Goal: Task Accomplishment & Management: Manage account settings

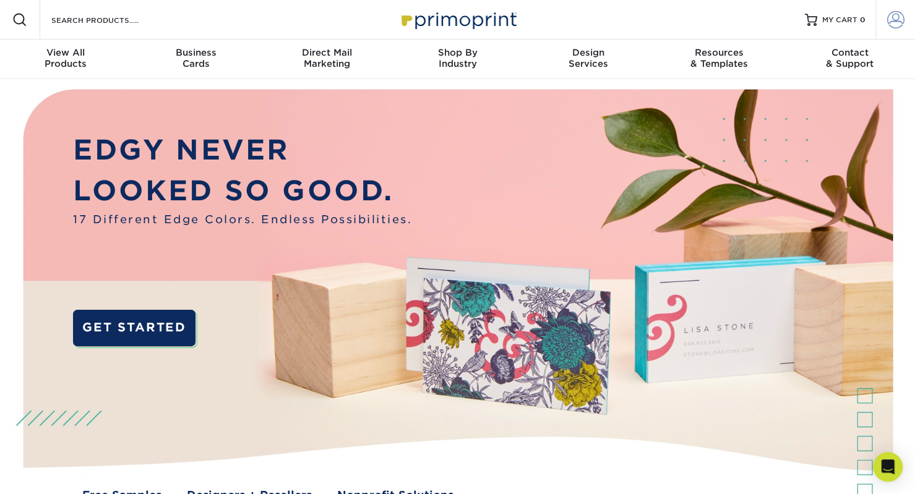
click at [897, 21] on span at bounding box center [895, 19] width 17 height 17
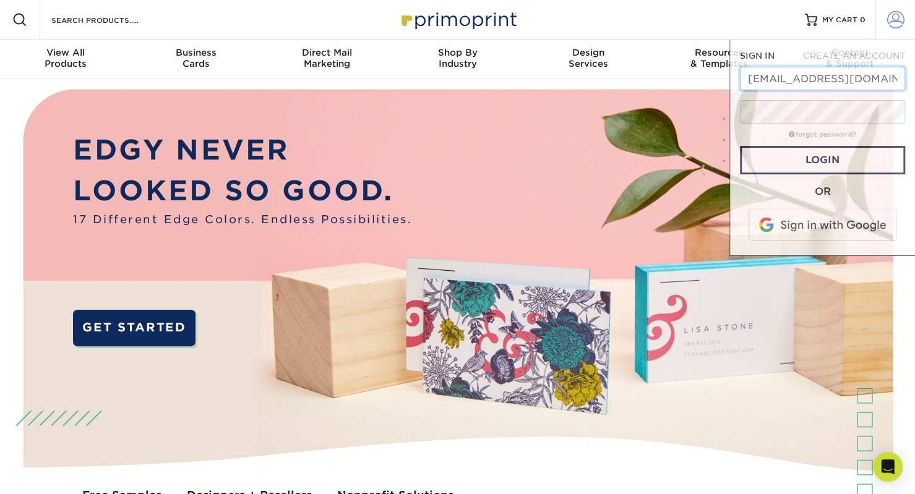
scroll to position [0, 4]
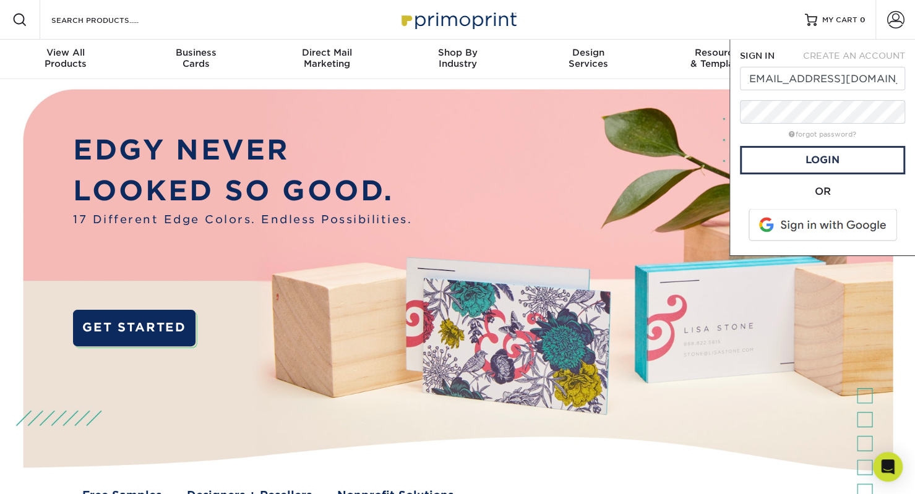
click at [737, 202] on div "SIGN IN CREATE AN ACCOUNT [EMAIL_ADDRESS][DOMAIN_NAME] forgot password? All fie…" at bounding box center [822, 148] width 186 height 217
click at [818, 164] on link "Login" at bounding box center [822, 160] width 165 height 28
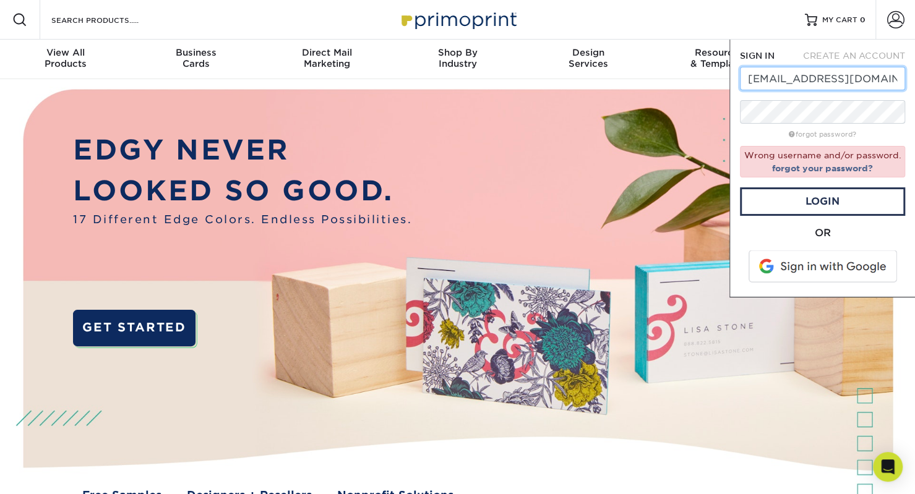
type input "[EMAIL_ADDRESS][DOMAIN_NAME]"
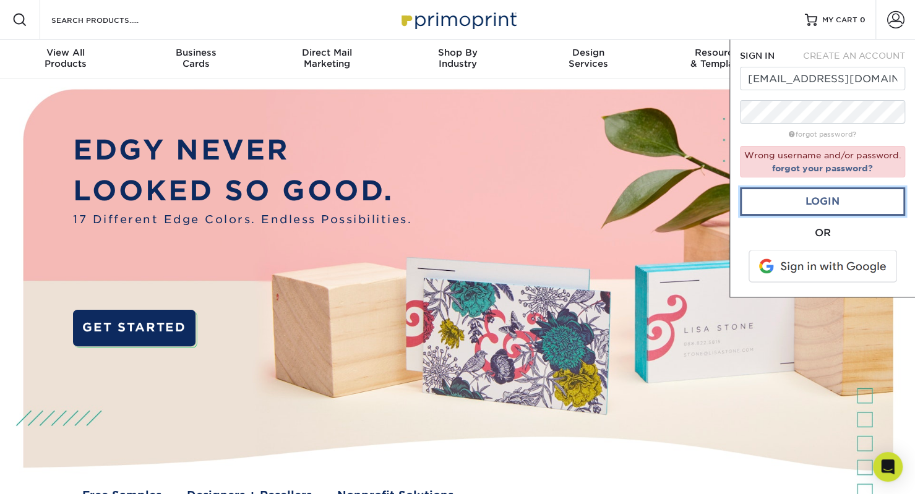
click at [825, 205] on link "Login" at bounding box center [822, 201] width 165 height 28
click at [812, 196] on link "Login" at bounding box center [822, 201] width 165 height 28
click at [840, 45] on div "SIGN IN CREATE AN ACCOUNT [EMAIL_ADDRESS][DOMAIN_NAME] forgot password? Wrong u…" at bounding box center [822, 169] width 186 height 258
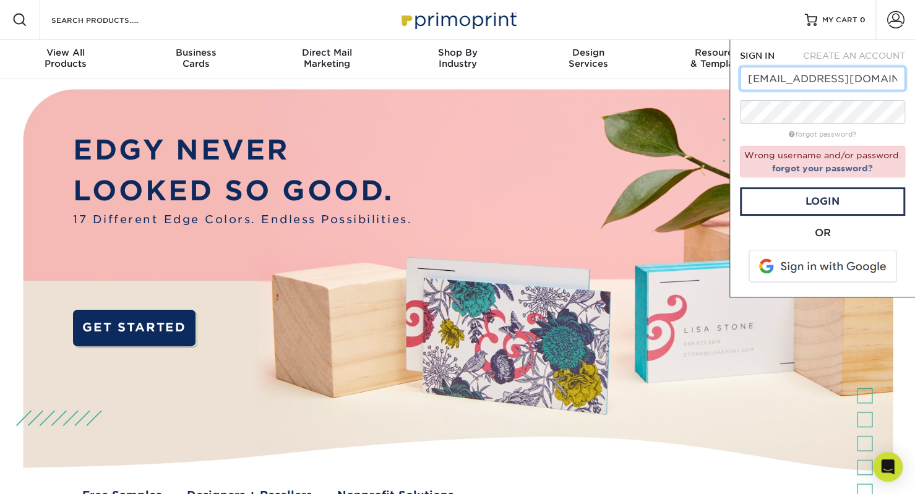
click at [813, 79] on input "[EMAIL_ADDRESS][DOMAIN_NAME]" at bounding box center [822, 79] width 165 height 24
click at [885, 75] on input "[EMAIL_ADDRESS][DOMAIN_NAME]" at bounding box center [822, 79] width 165 height 24
click at [611, 87] on img at bounding box center [457, 305] width 906 height 453
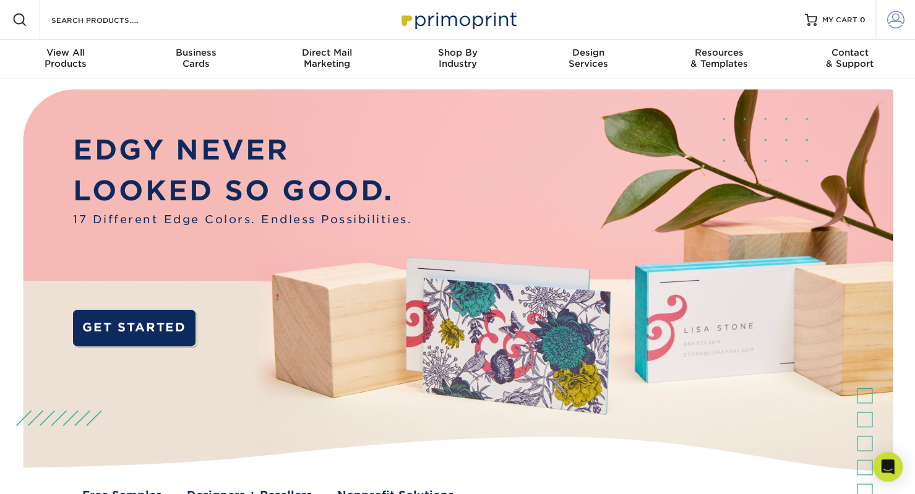
drag, startPoint x: 900, startPoint y: 7, endPoint x: 895, endPoint y: 18, distance: 12.5
click at [900, 7] on link "Account" at bounding box center [895, 20] width 40 height 40
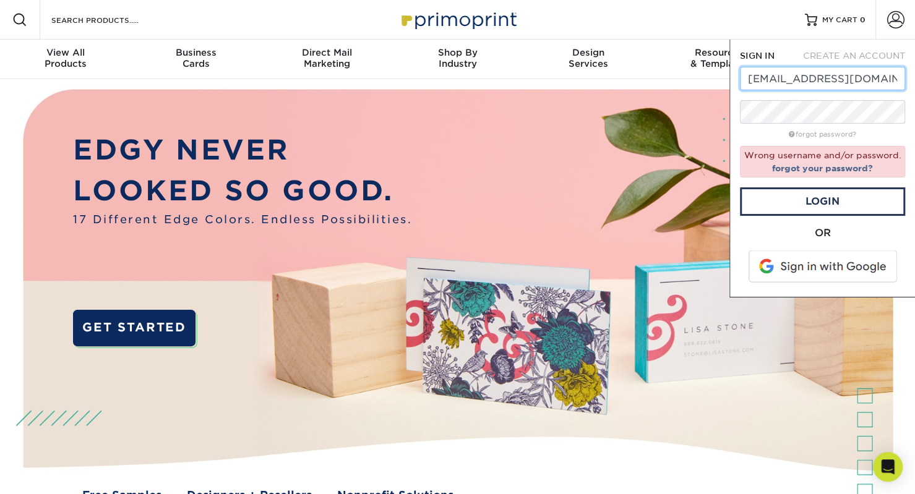
click at [819, 80] on input "[EMAIL_ADDRESS][DOMAIN_NAME]" at bounding box center [822, 79] width 165 height 24
type input "[EMAIL_ADDRESS][DOMAIN_NAME]"
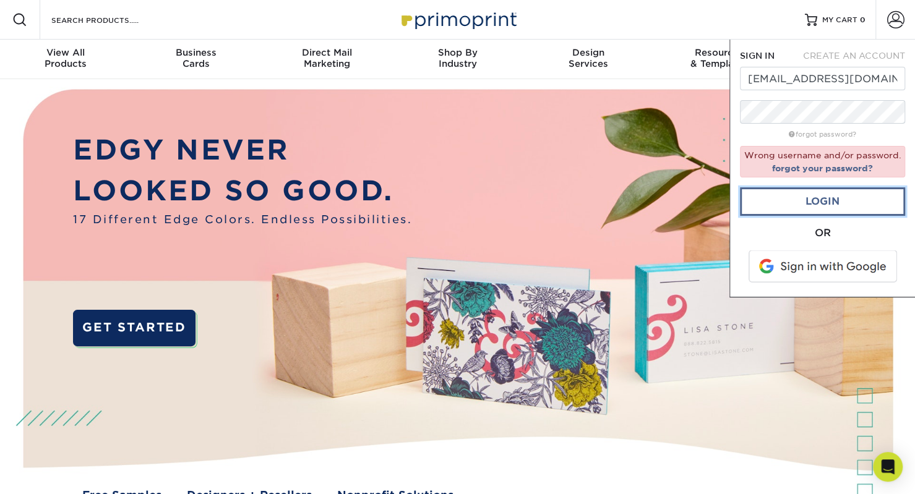
click at [811, 197] on link "Login" at bounding box center [822, 201] width 165 height 28
